Goal: Task Accomplishment & Management: Complete application form

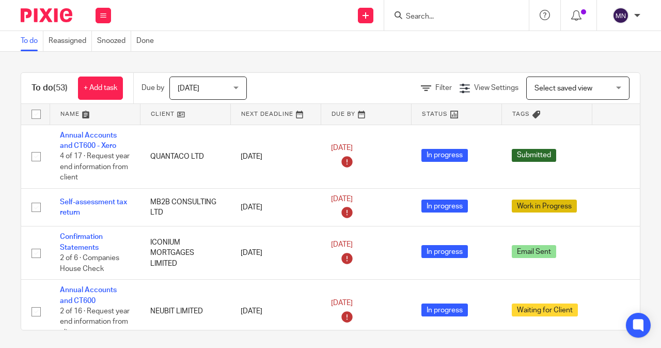
click at [419, 13] on input "Search" at bounding box center [451, 16] width 93 height 9
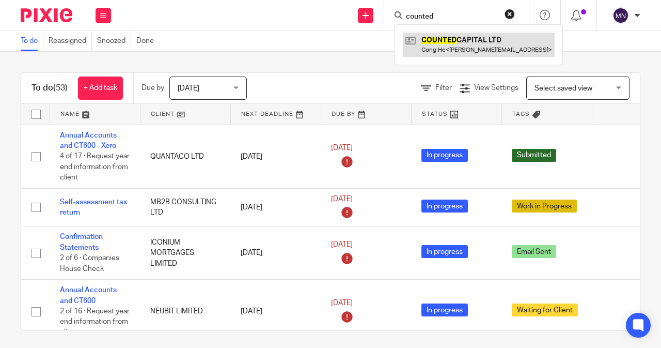
type input "counted"
click at [475, 50] on link at bounding box center [479, 45] width 152 height 24
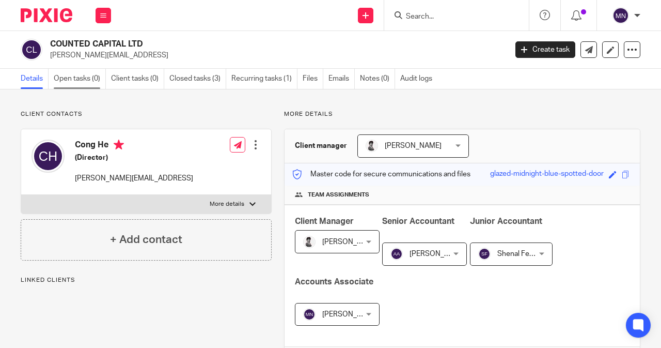
click at [75, 76] on link "Open tasks (0)" at bounding box center [80, 79] width 52 height 20
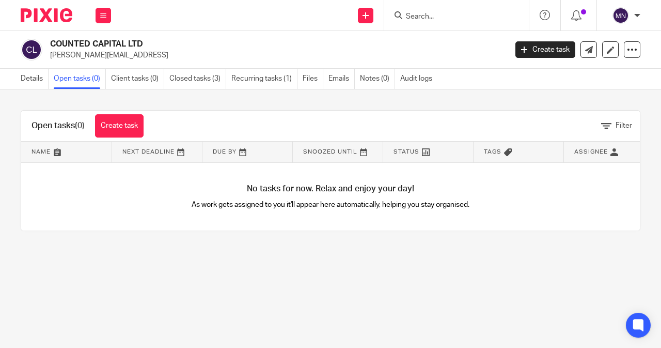
drag, startPoint x: 146, startPoint y: 46, endPoint x: 51, endPoint y: 44, distance: 95.6
click at [51, 44] on h2 "COUNTED CAPITAL LTD" at bounding box center [230, 44] width 360 height 11
copy h2 "COUNTED CAPITAL LTD"
click at [106, 123] on link "Create task" at bounding box center [119, 125] width 49 height 23
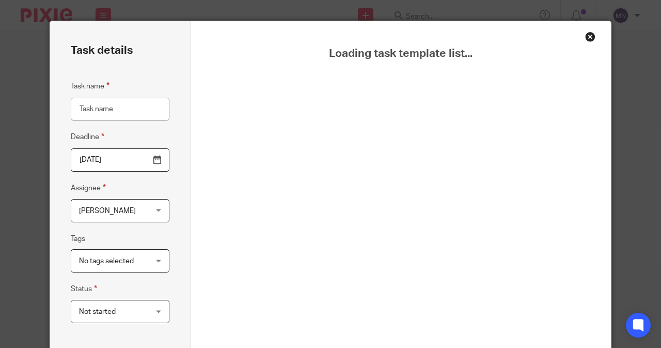
click at [119, 114] on input "Task name" at bounding box center [120, 109] width 99 height 23
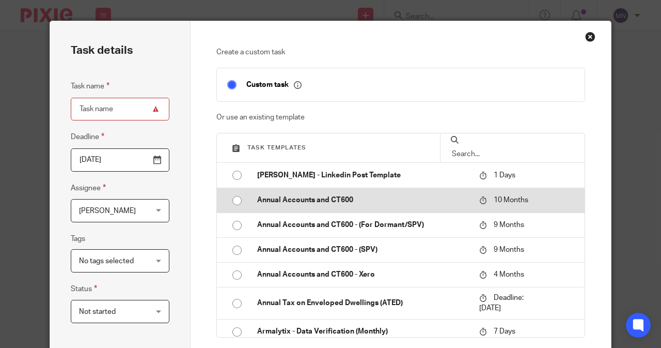
click at [319, 205] on td "Annual Accounts and CT600" at bounding box center [361, 200] width 228 height 25
type input "2026-06-15"
type input "Annual Accounts and CT600"
checkbox input "false"
radio input "true"
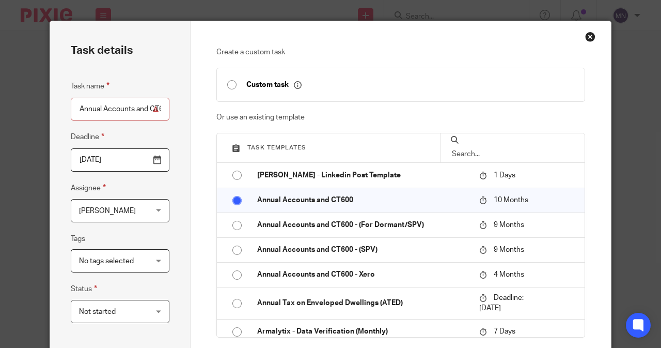
click at [141, 214] on span "[PERSON_NAME]" at bounding box center [115, 210] width 72 height 22
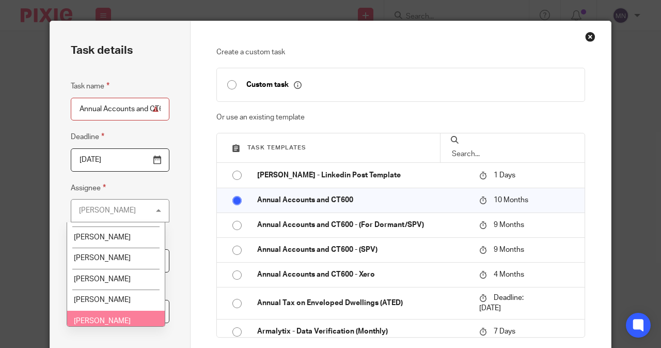
scroll to position [52, 0]
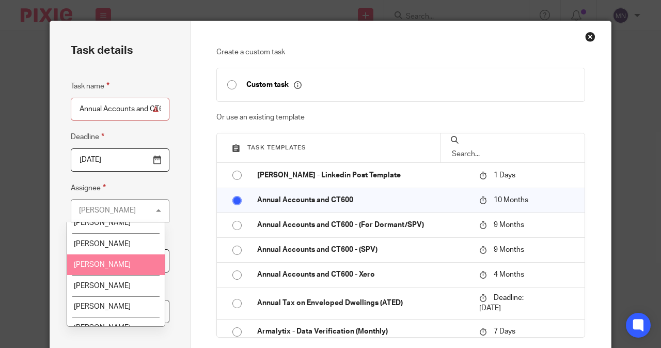
click at [134, 259] on li "Amri Asmin" at bounding box center [116, 264] width 98 height 21
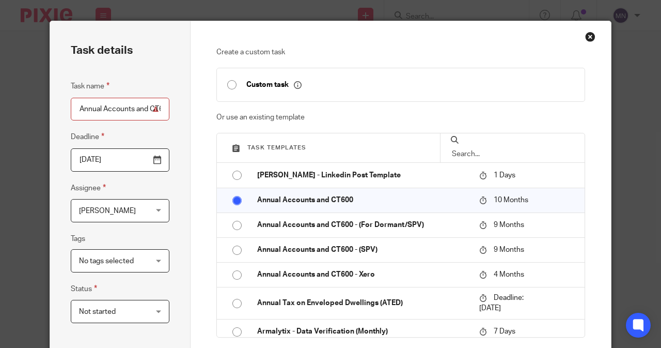
click at [106, 158] on input "2026-06-15" at bounding box center [120, 159] width 99 height 23
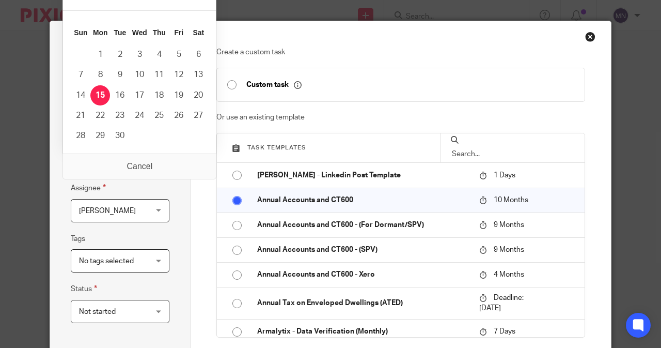
click at [171, 200] on div "Task details Task name Annual Accounts and CT600 Deadline 2026-06-15 Assignee A…" at bounding box center [120, 289] width 141 height 537
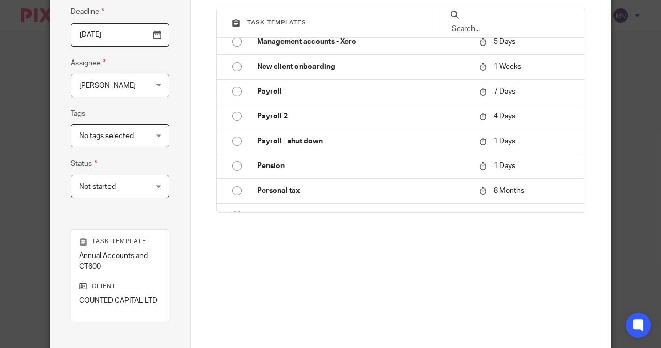
scroll to position [231, 0]
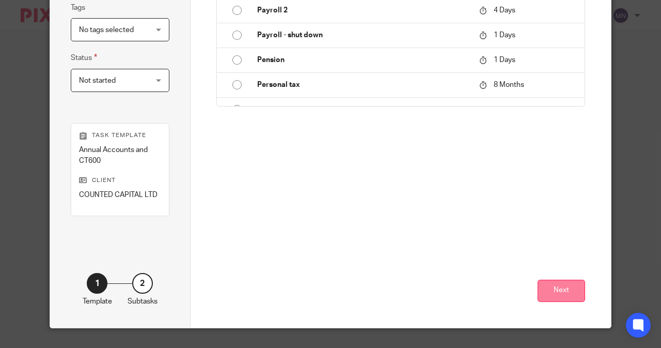
click at [564, 300] on button "Next" at bounding box center [562, 290] width 48 height 22
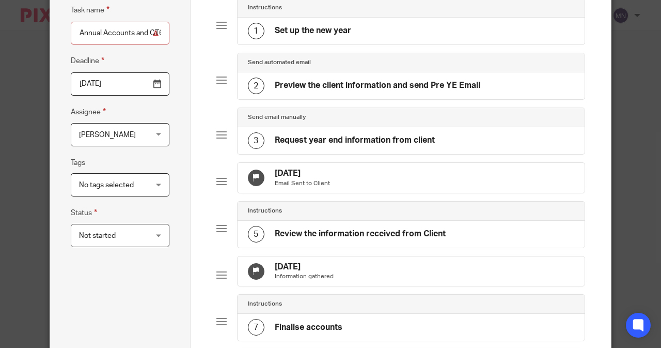
scroll to position [0, 0]
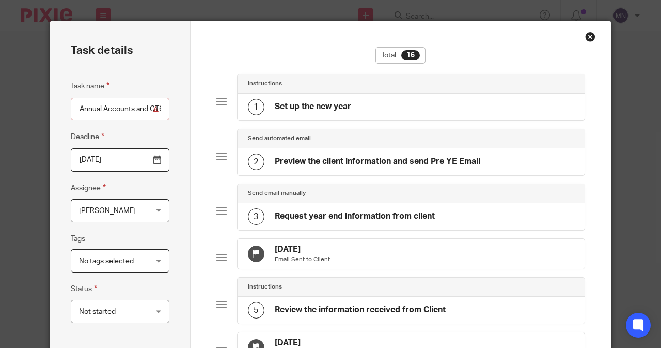
click at [252, 252] on icon at bounding box center [256, 253] width 8 height 8
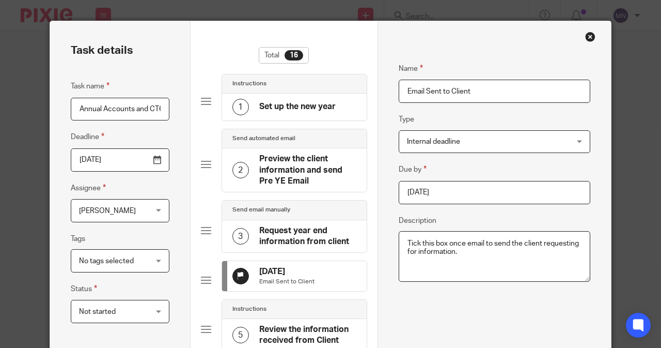
click at [480, 187] on input "2025-09-19" at bounding box center [495, 192] width 192 height 23
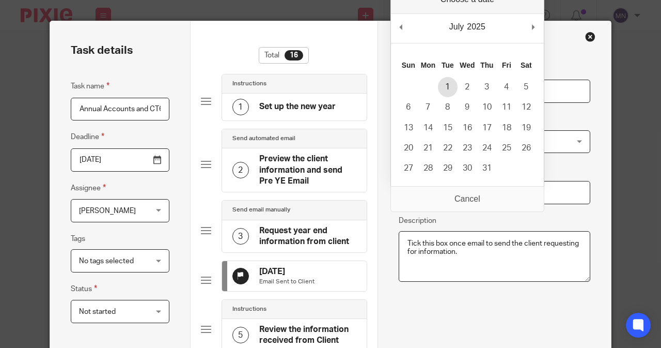
type input "2025-07-01"
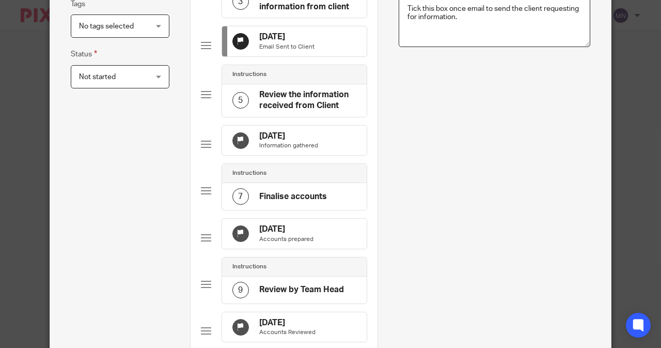
scroll to position [258, 0]
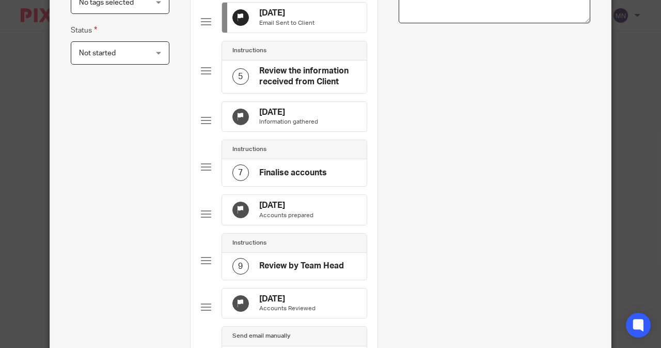
click at [285, 220] on p "Accounts prepared" at bounding box center [286, 215] width 54 height 8
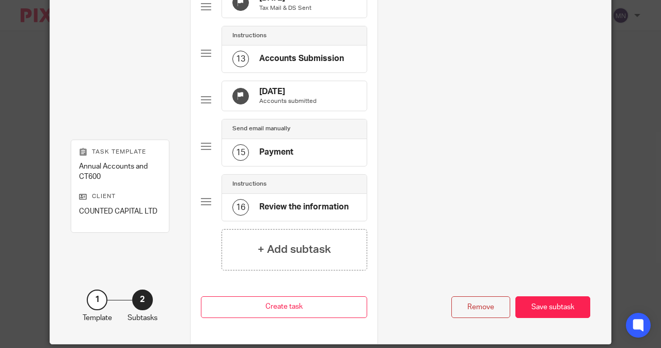
scroll to position [716, 0]
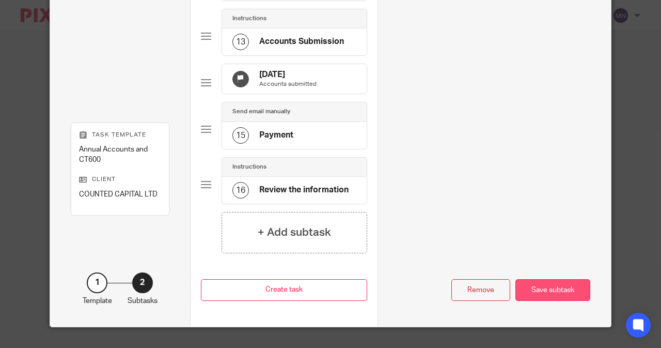
click at [553, 296] on div "Save subtask" at bounding box center [553, 290] width 75 height 22
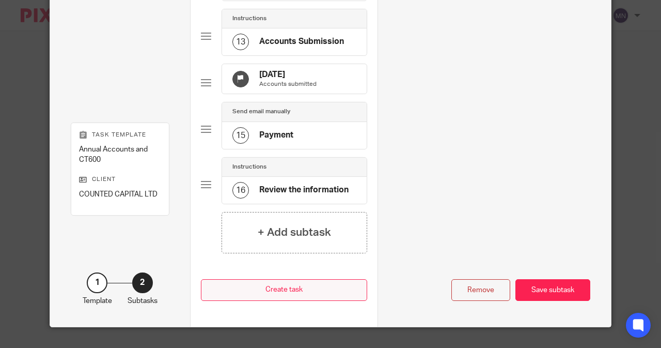
scroll to position [683, 0]
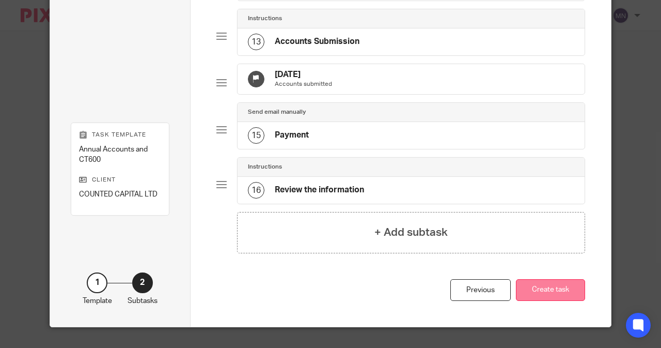
click at [534, 281] on button "Create task" at bounding box center [550, 290] width 69 height 22
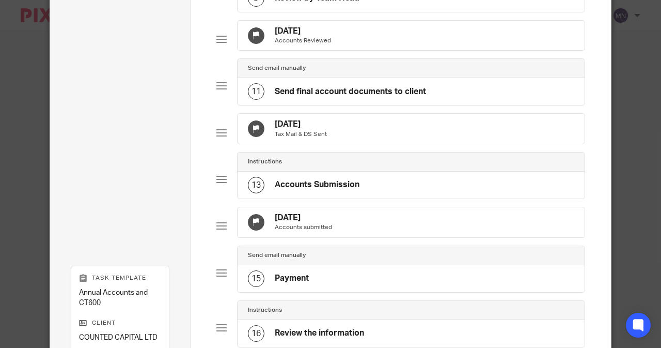
scroll to position [425, 0]
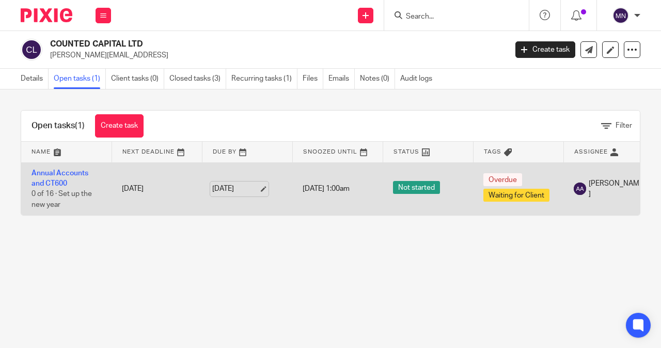
click at [247, 187] on link "15 Jun 2026" at bounding box center [235, 188] width 46 height 11
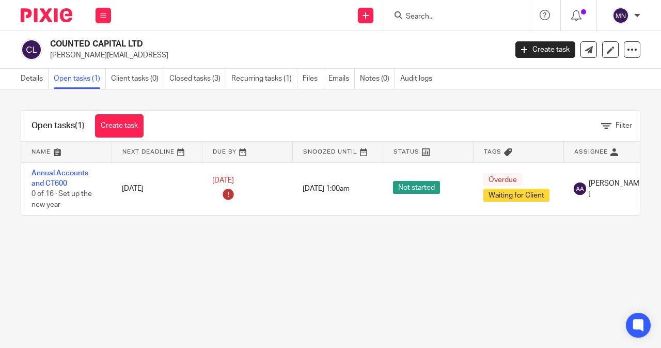
click at [245, 250] on main "COUNTED CAPITAL LTD michelle.he@fintern.ai Create task Update from Companies Ho…" at bounding box center [330, 174] width 661 height 348
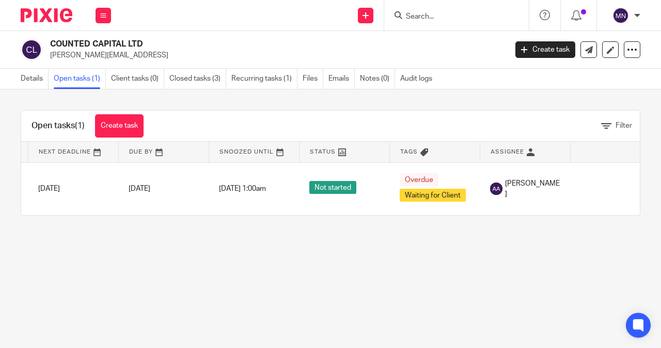
scroll to position [0, 88]
